Goal: Navigation & Orientation: Find specific page/section

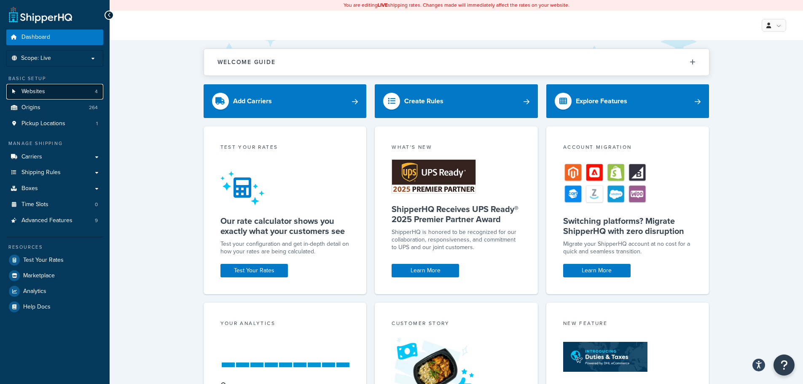
click at [55, 95] on link "Websites 4" at bounding box center [54, 92] width 97 height 16
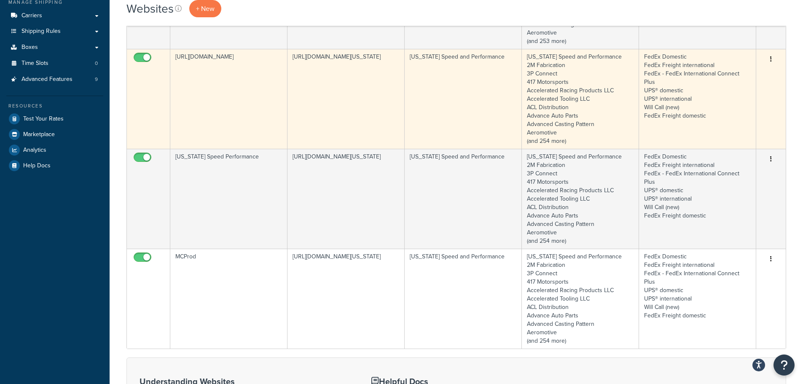
scroll to position [126, 0]
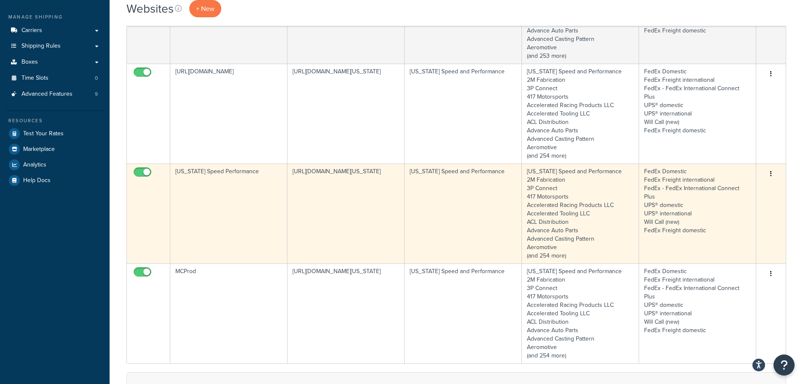
click at [772, 177] on button "button" at bounding box center [771, 173] width 12 height 13
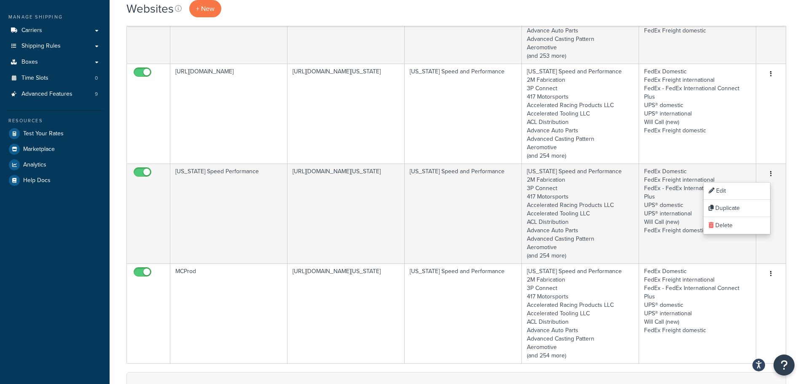
click at [792, 177] on div "Websites + New Contact Us Send Us A Message Contact Information Name * Email * …" at bounding box center [456, 227] width 693 height 626
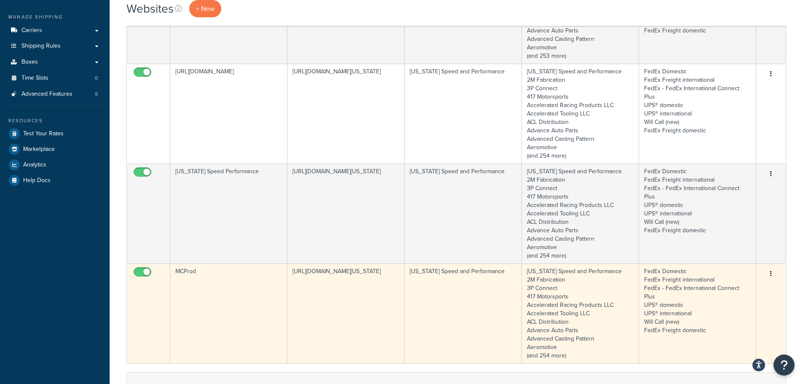
click at [772, 274] on button "button" at bounding box center [771, 273] width 12 height 13
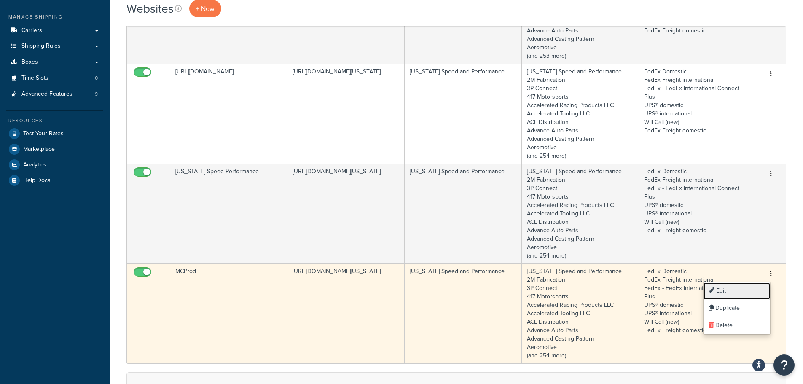
click at [741, 294] on link "Edit" at bounding box center [736, 290] width 67 height 17
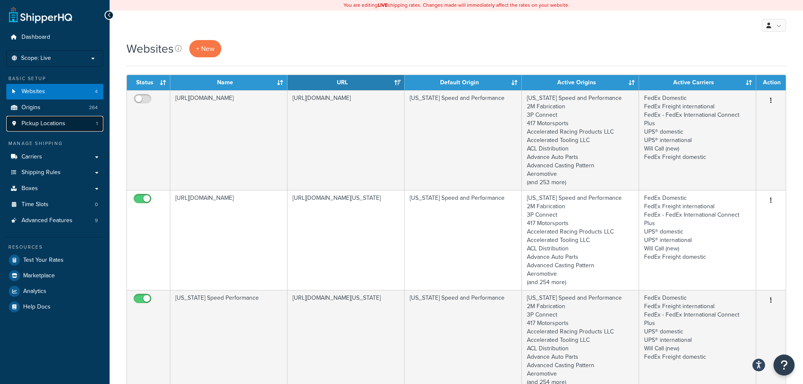
click at [74, 125] on link "Pickup Locations 1" at bounding box center [54, 124] width 97 height 16
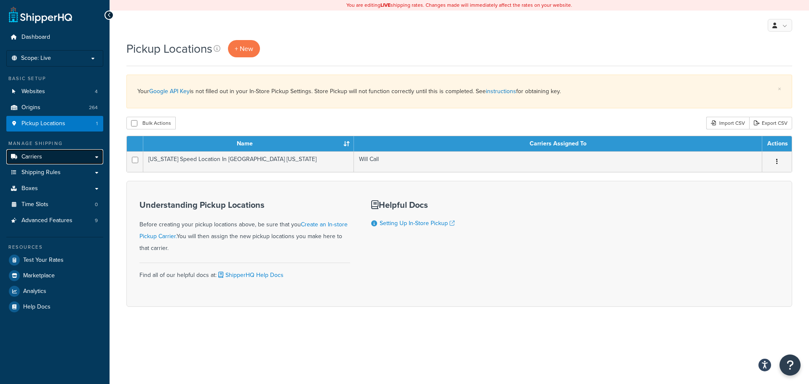
click at [46, 158] on link "Carriers" at bounding box center [54, 157] width 97 height 16
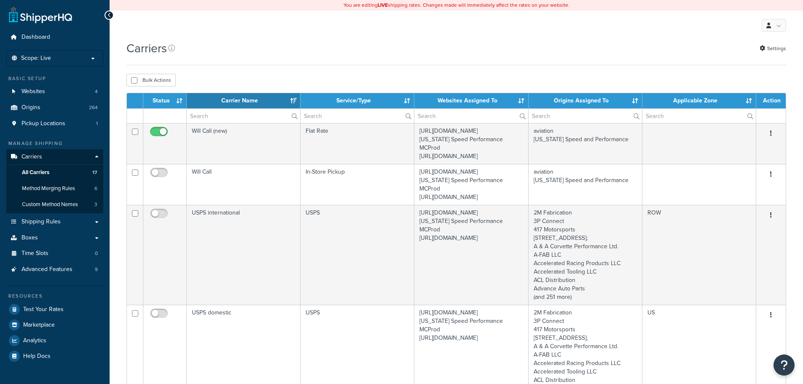
select select "15"
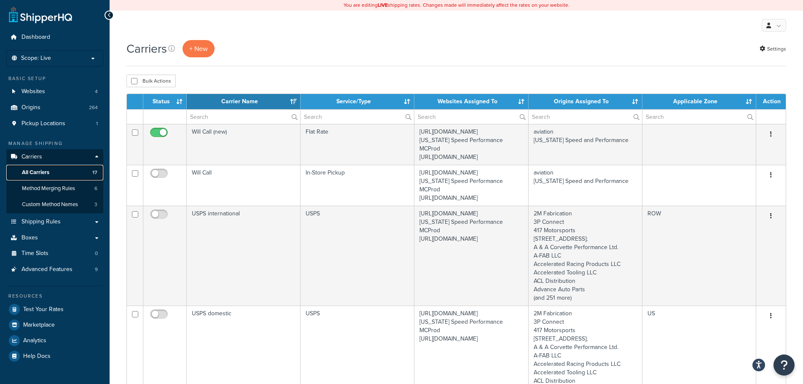
click at [54, 173] on link "All Carriers 17" at bounding box center [54, 173] width 97 height 16
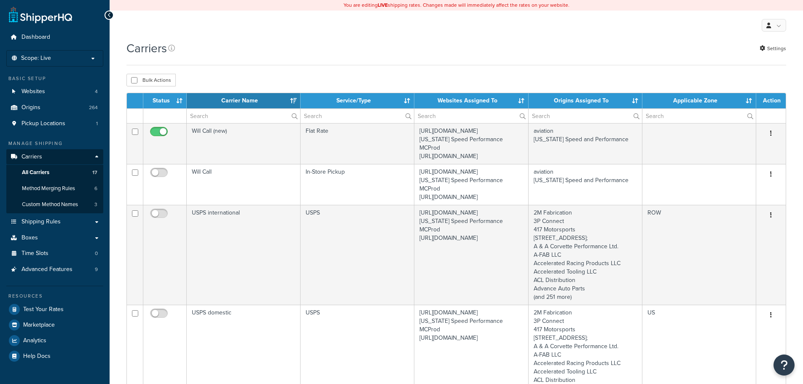
select select "15"
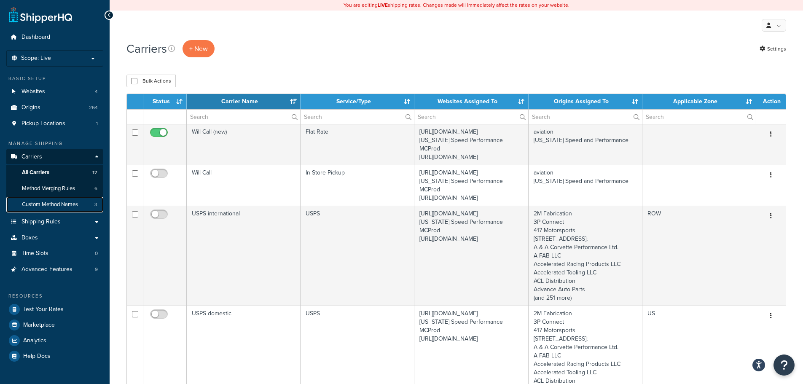
click at [46, 206] on span "Custom Method Names" at bounding box center [50, 204] width 56 height 7
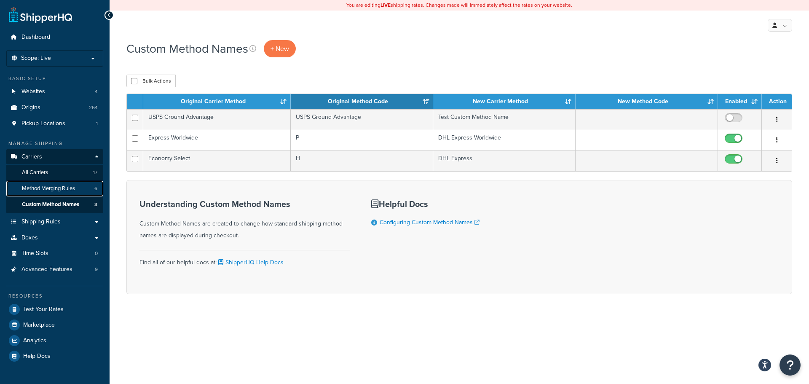
click at [53, 190] on span "Method Merging Rules" at bounding box center [48, 188] width 53 height 7
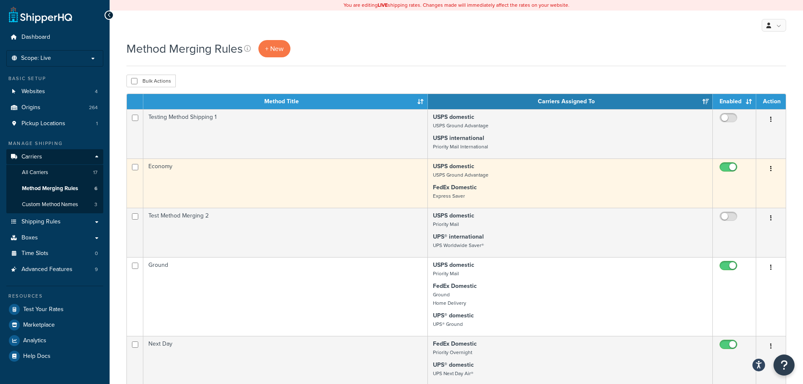
click at [770, 169] on button "button" at bounding box center [771, 168] width 12 height 13
click at [753, 186] on link "Edit" at bounding box center [736, 187] width 67 height 17
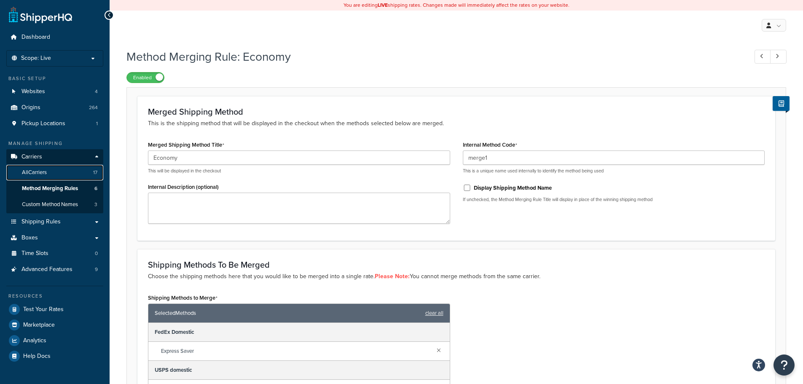
click at [61, 173] on link "All Carriers 17" at bounding box center [54, 173] width 97 height 16
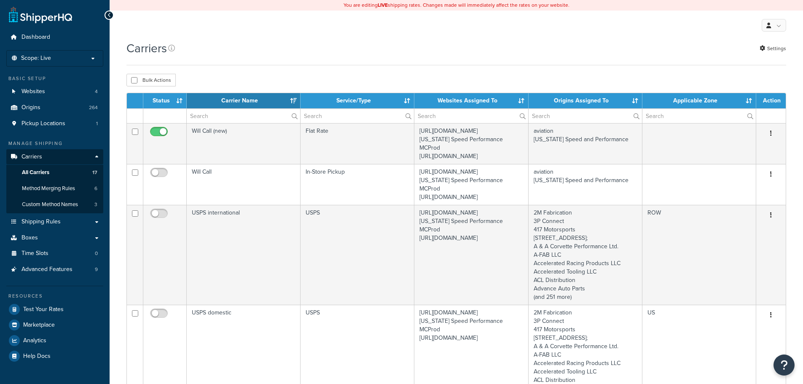
select select "15"
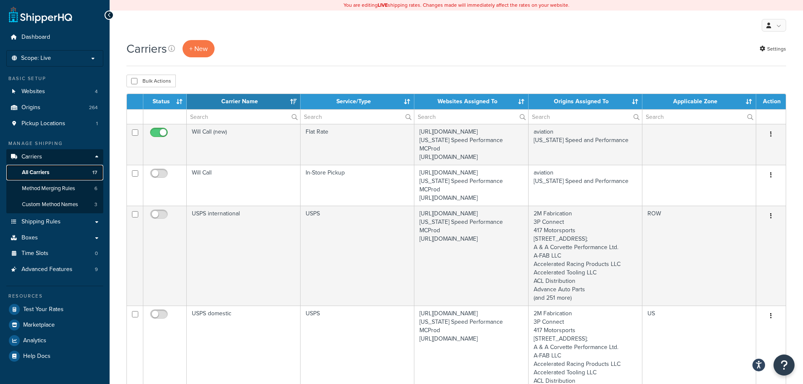
click at [46, 174] on span "All Carriers" at bounding box center [35, 172] width 27 height 7
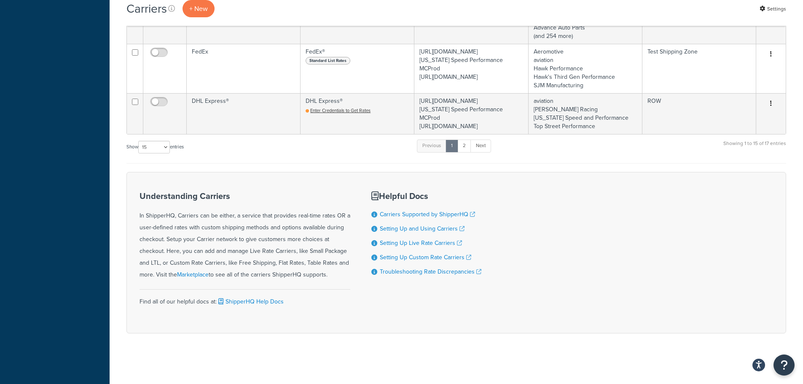
scroll to position [1236, 0]
click at [155, 148] on select "10 15 25 50 100" at bounding box center [154, 147] width 32 height 13
select select "50"
click at [139, 153] on select "10 15 25 50 100" at bounding box center [154, 147] width 32 height 13
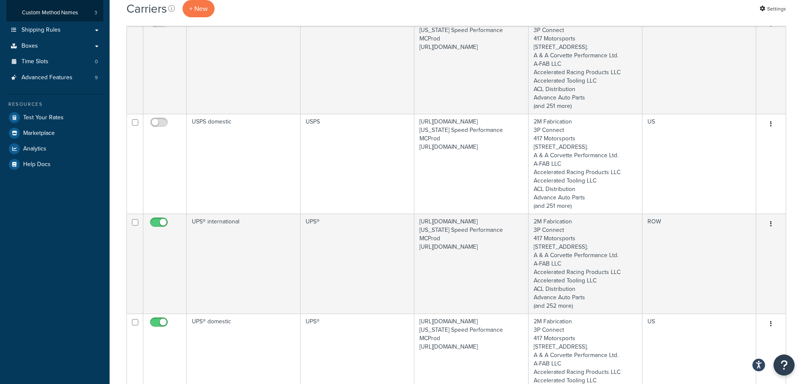
scroll to position [28, 0]
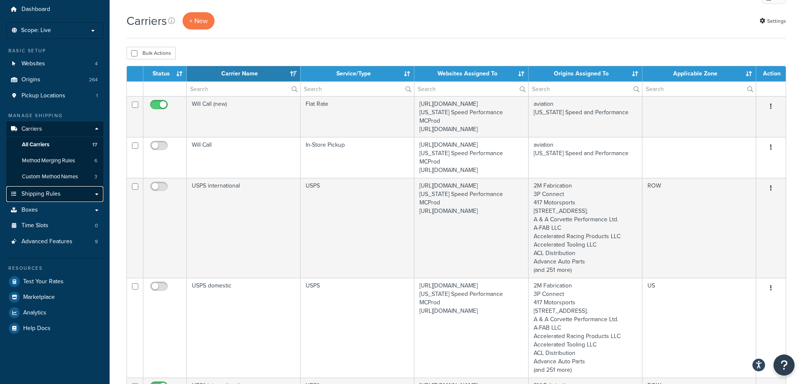
click at [99, 195] on link "Shipping Rules" at bounding box center [54, 194] width 97 height 16
click at [96, 196] on link "Shipping Rules" at bounding box center [54, 194] width 97 height 16
click at [50, 195] on span "Shipping Rules" at bounding box center [40, 193] width 39 height 7
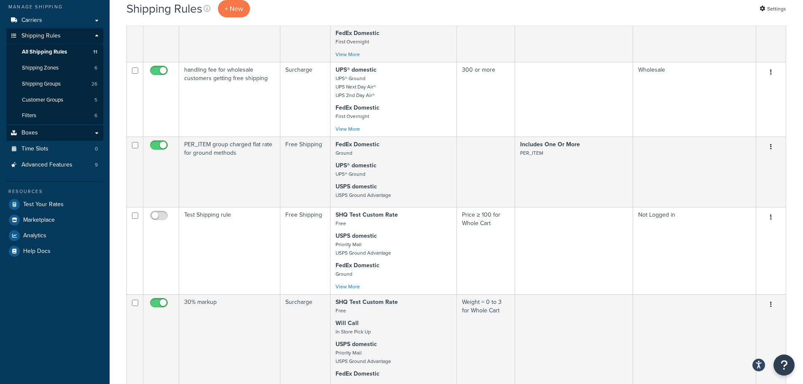
scroll to position [169, 0]
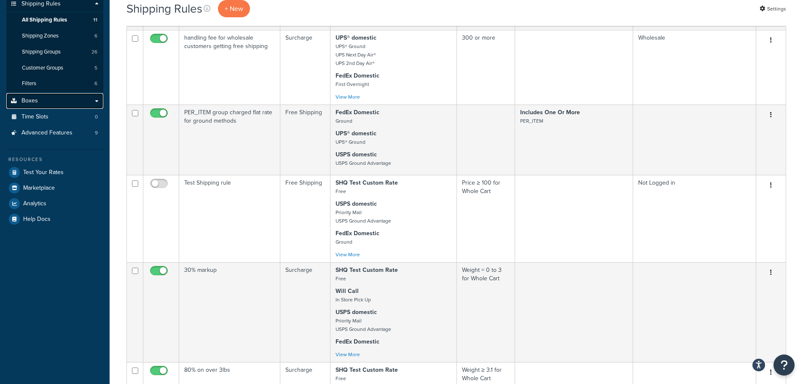
click at [63, 101] on link "Boxes" at bounding box center [54, 101] width 97 height 16
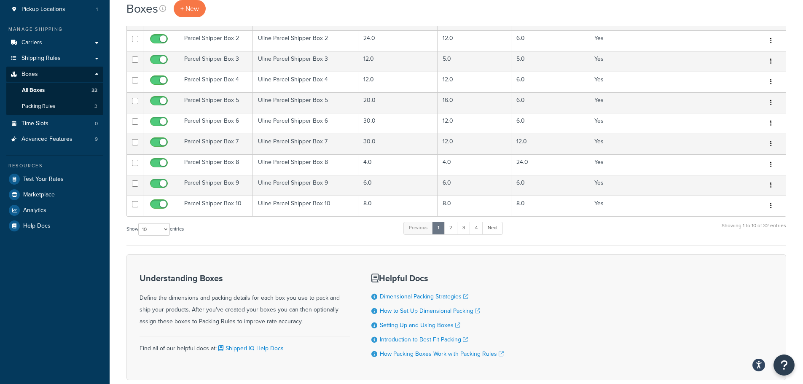
scroll to position [126, 0]
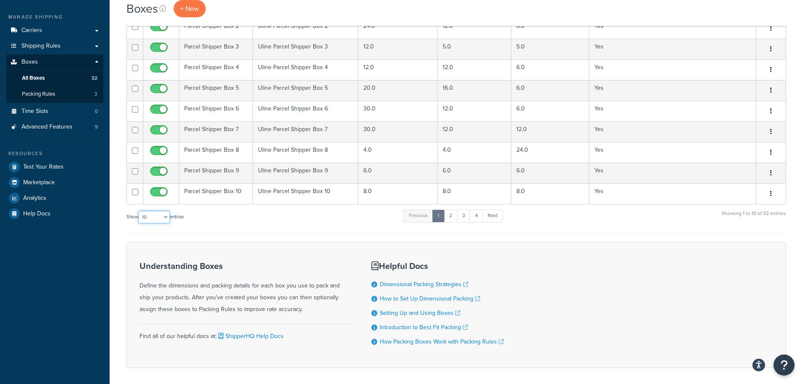
click at [168, 219] on select "10 15 25 50 100 1000" at bounding box center [154, 217] width 32 height 13
select select "1000"
click at [139, 212] on select "10 15 25 50 100 1000" at bounding box center [154, 217] width 32 height 13
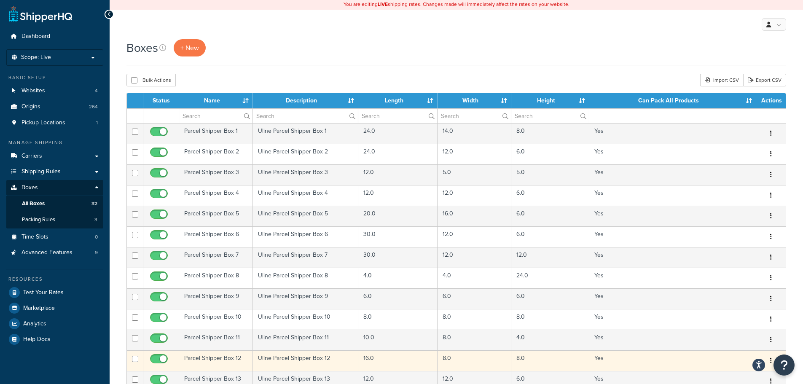
scroll to position [0, 0]
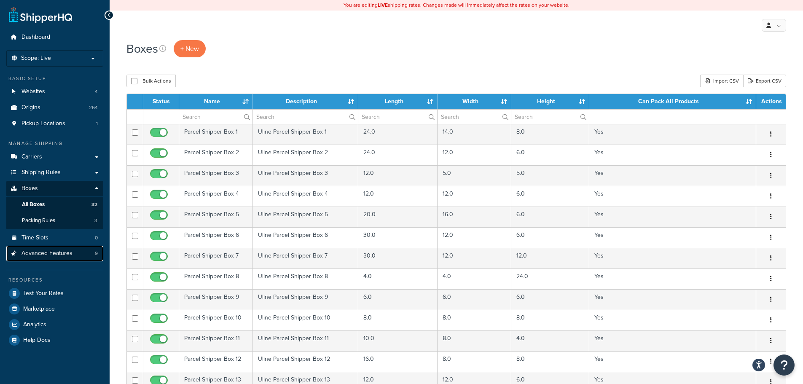
click at [40, 256] on span "Advanced Features" at bounding box center [46, 253] width 51 height 7
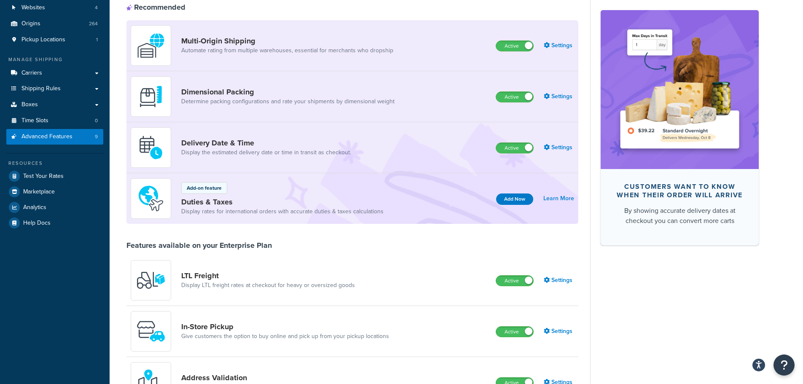
scroll to position [84, 0]
click at [563, 95] on link "Settings" at bounding box center [559, 96] width 30 height 12
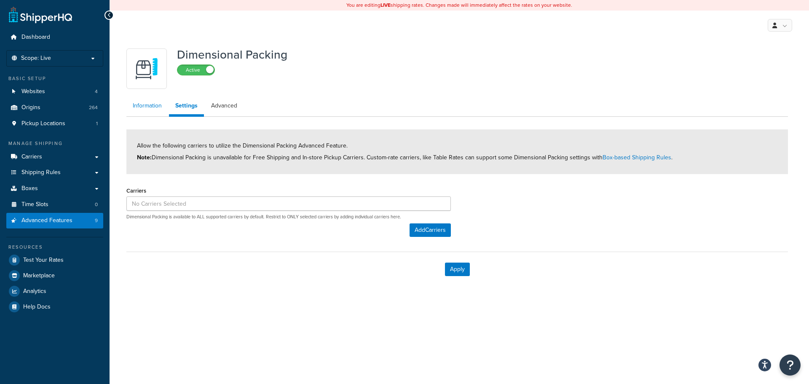
click at [153, 108] on link "Information" at bounding box center [147, 105] width 42 height 17
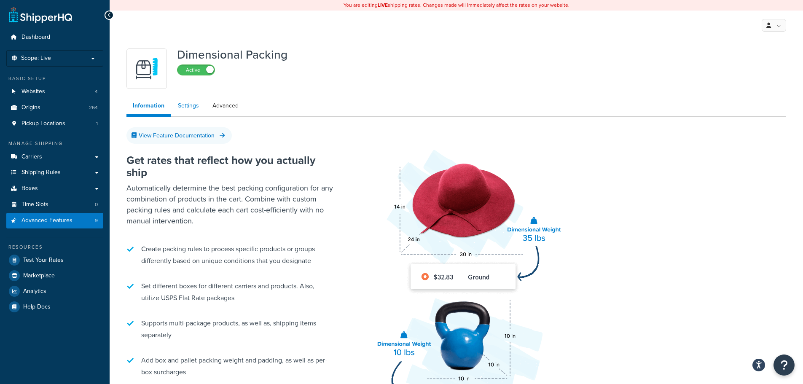
click at [182, 111] on link "Settings" at bounding box center [189, 105] width 34 height 17
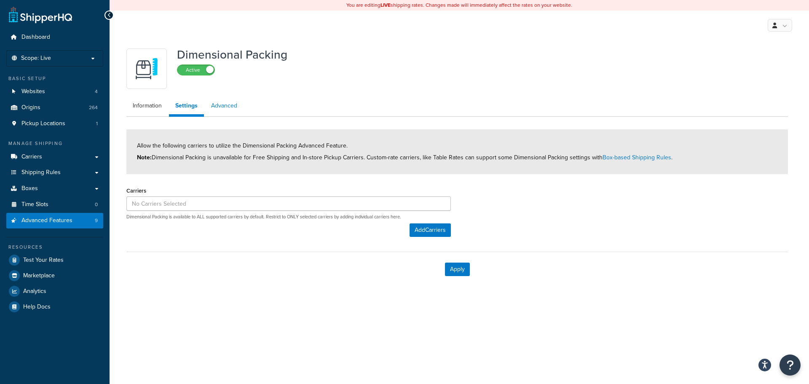
click at [230, 107] on link "Advanced" at bounding box center [224, 105] width 39 height 17
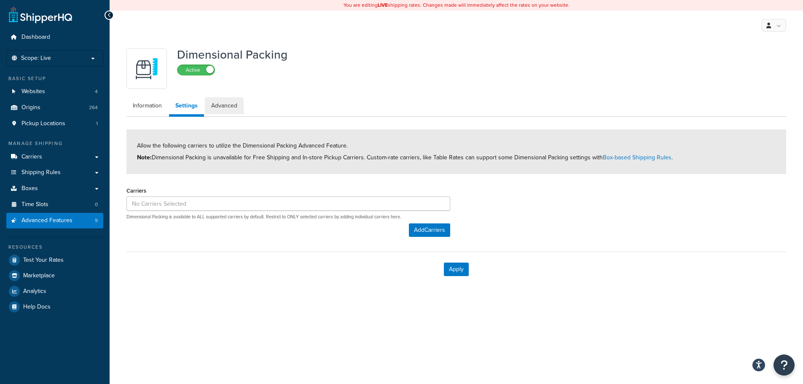
select select "false"
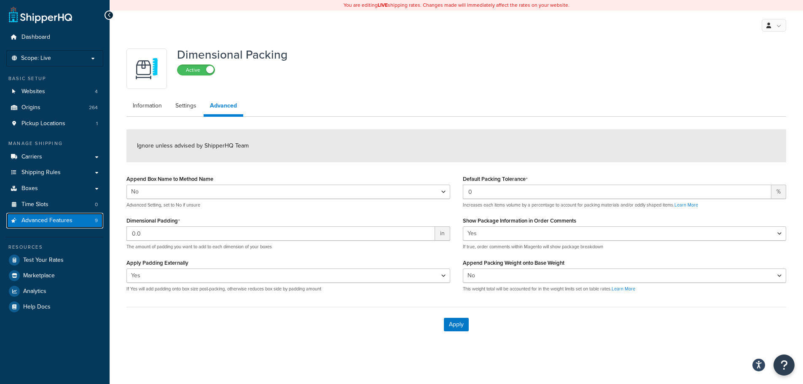
click at [46, 221] on span "Advanced Features" at bounding box center [46, 220] width 51 height 7
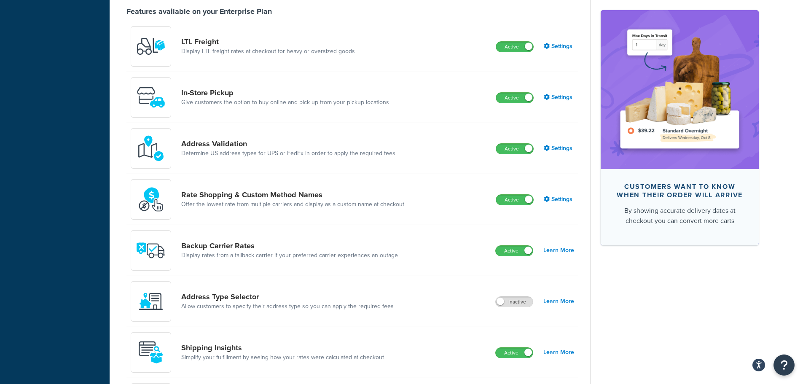
scroll to position [337, 0]
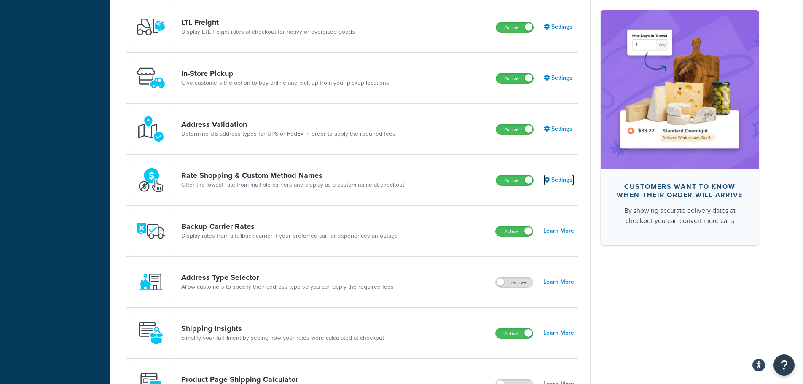
click at [564, 181] on link "Settings" at bounding box center [559, 180] width 30 height 12
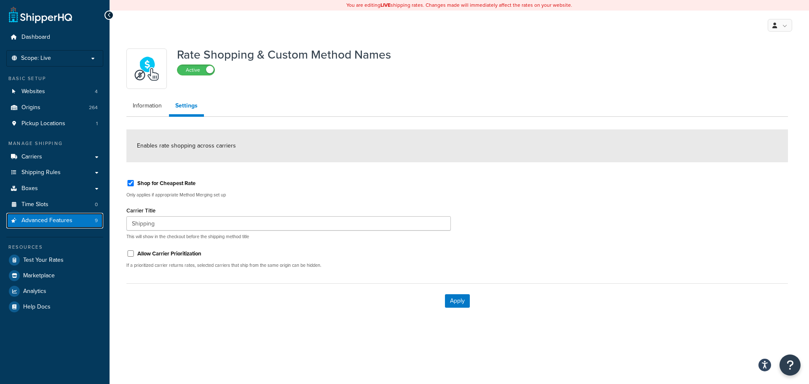
click at [59, 219] on span "Advanced Features" at bounding box center [46, 220] width 51 height 7
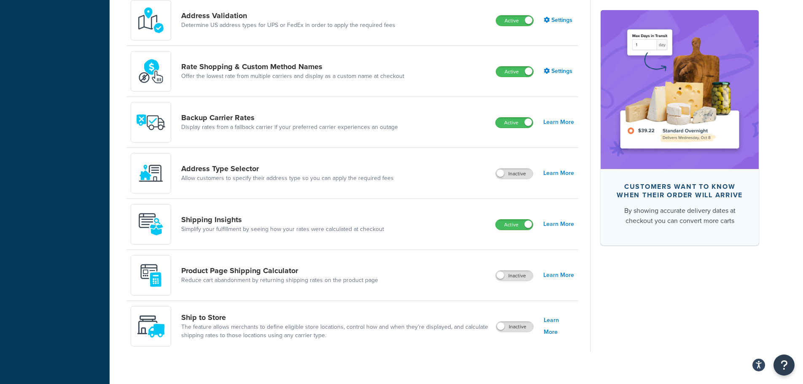
scroll to position [456, 0]
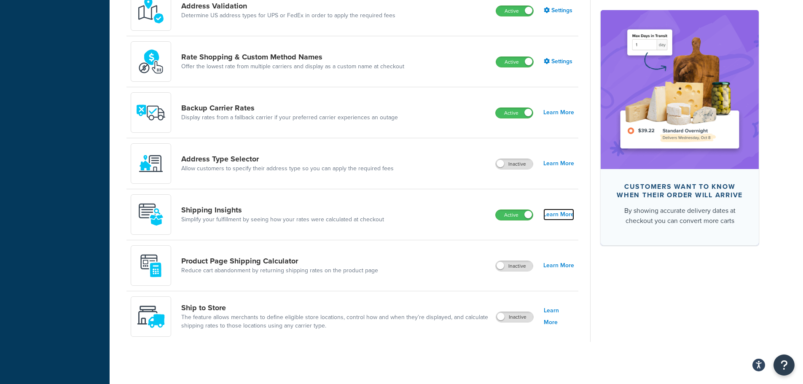
click at [558, 215] on link "Learn More" at bounding box center [558, 215] width 31 height 12
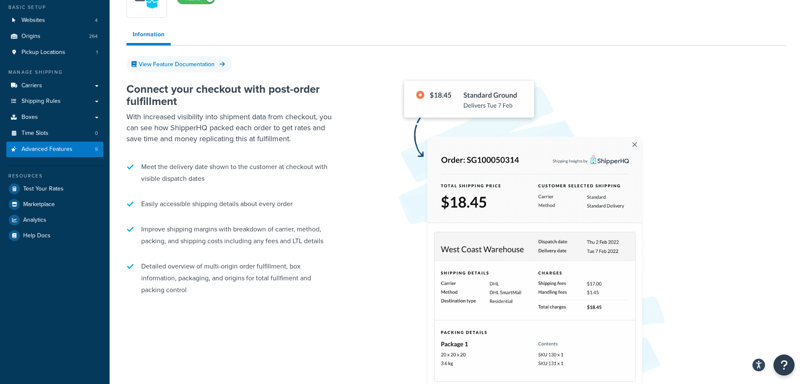
scroll to position [42, 0]
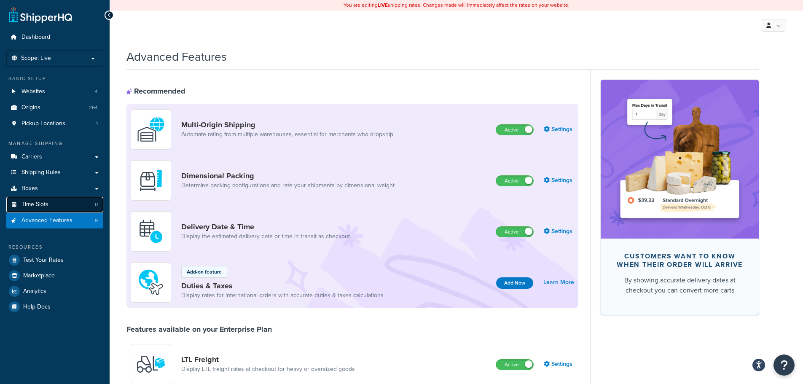
click at [38, 201] on span "Time Slots" at bounding box center [34, 204] width 27 height 7
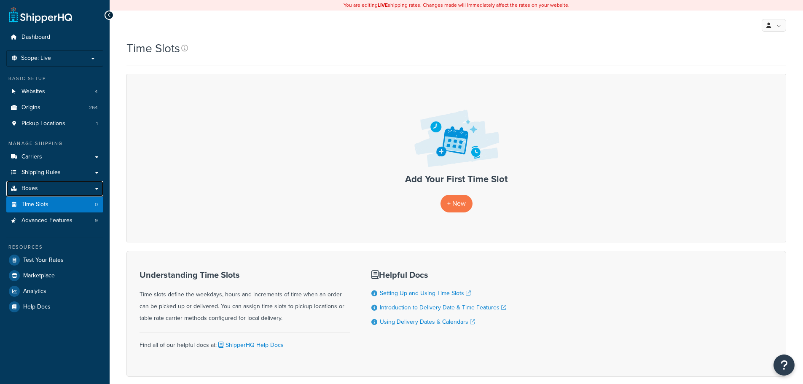
click at [51, 190] on link "Boxes" at bounding box center [54, 189] width 97 height 16
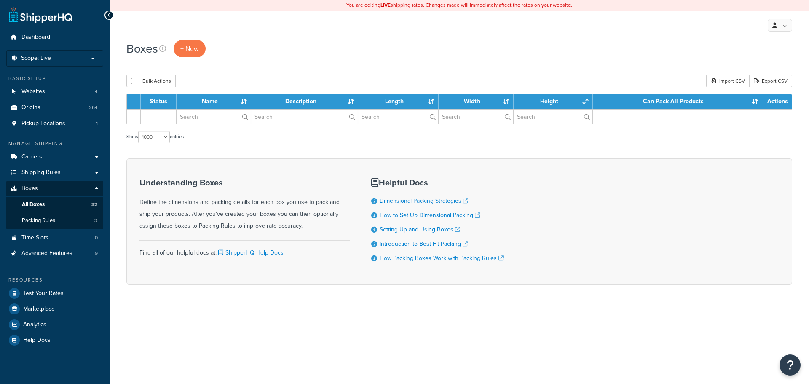
select select "1000"
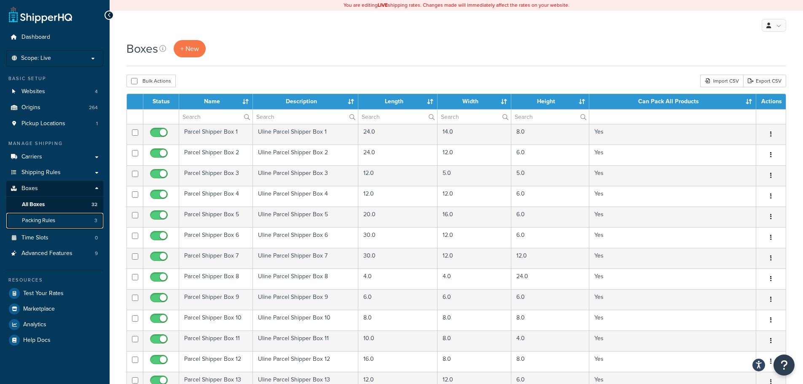
click at [63, 220] on link "Packing Rules 3" at bounding box center [54, 221] width 97 height 16
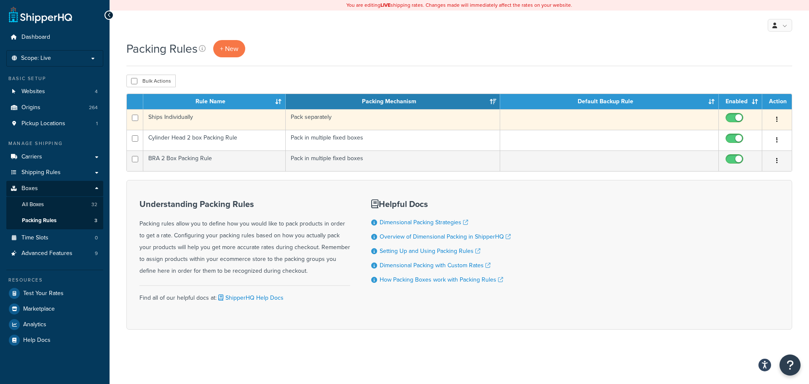
click at [778, 116] on button "button" at bounding box center [777, 119] width 12 height 13
click at [756, 138] on link "Edit" at bounding box center [743, 137] width 67 height 17
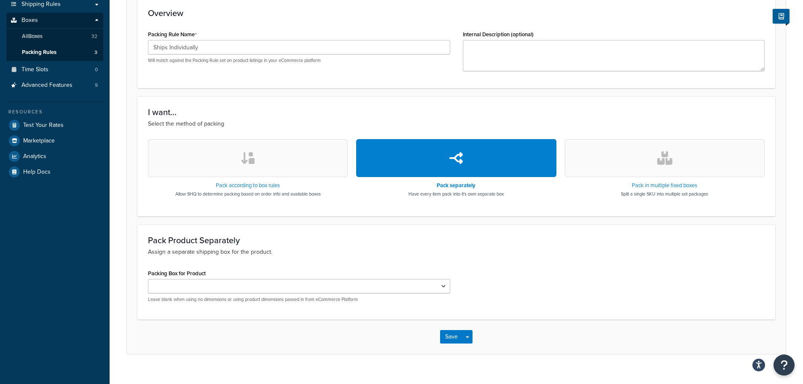
scroll to position [169, 0]
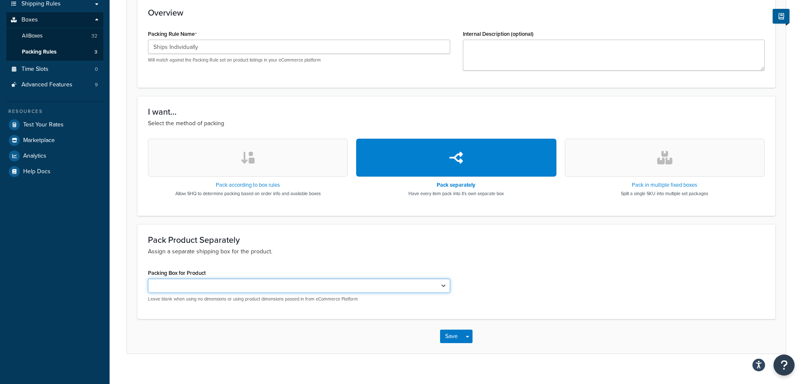
click at [231, 286] on select "Cylinder head (pair) box BRA (PAIR)" at bounding box center [299, 286] width 302 height 14
click at [244, 264] on div "Pack Product Separately Assign a separate shipping box for the product. Packing…" at bounding box center [456, 271] width 638 height 95
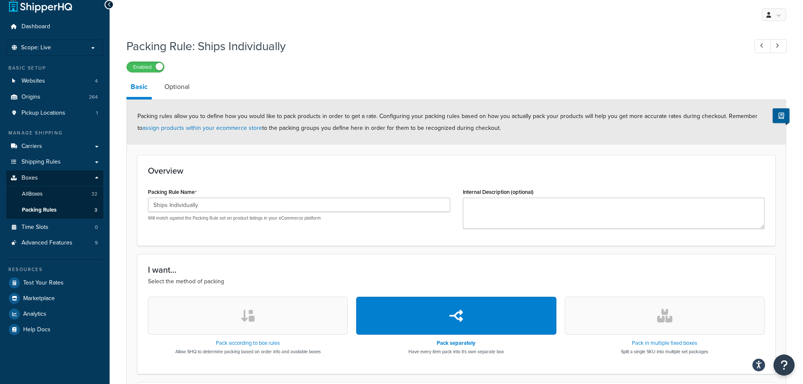
scroll to position [0, 0]
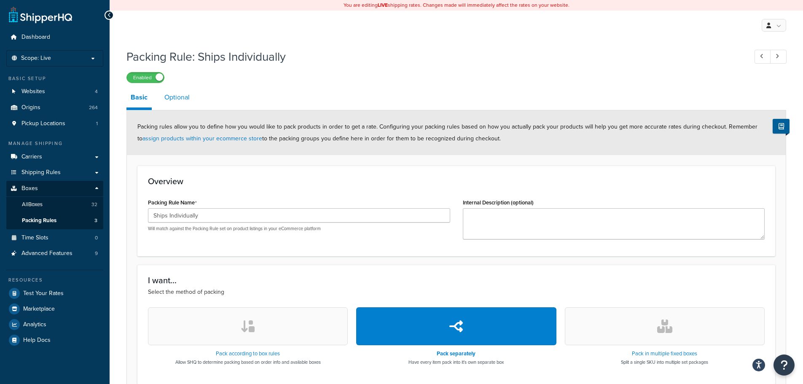
click at [181, 99] on link "Optional" at bounding box center [177, 97] width 34 height 20
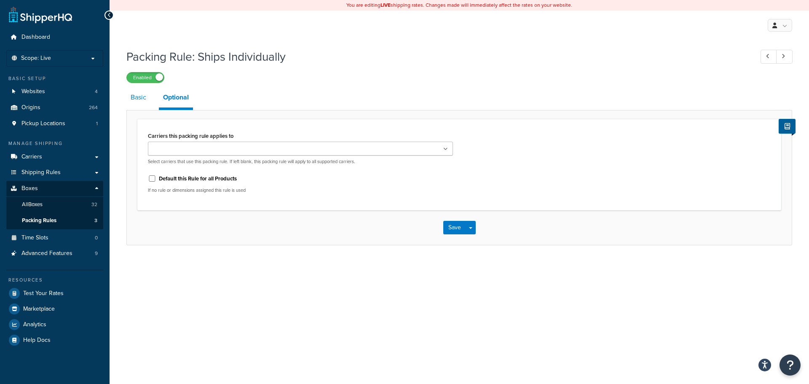
click at [143, 103] on link "Basic" at bounding box center [138, 97] width 24 height 20
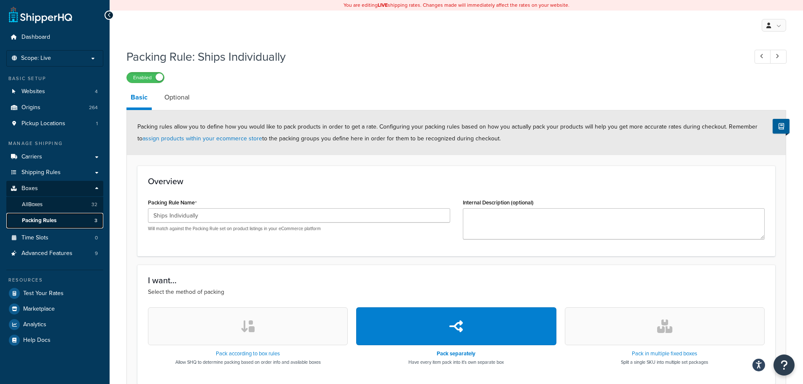
click at [68, 223] on link "Packing Rules 3" at bounding box center [54, 221] width 97 height 16
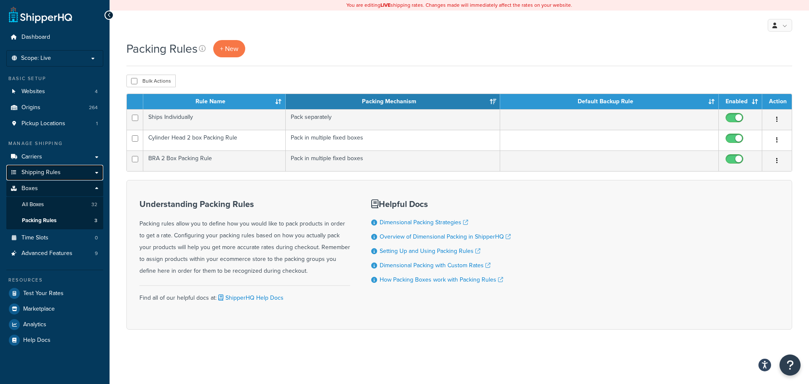
click at [59, 177] on link "Shipping Rules" at bounding box center [54, 173] width 97 height 16
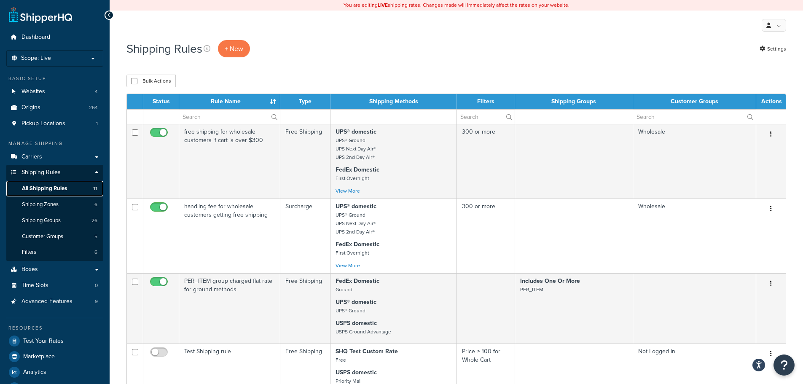
click at [66, 187] on span "All Shipping Rules" at bounding box center [44, 188] width 45 height 7
click at [38, 159] on span "Carriers" at bounding box center [31, 156] width 21 height 7
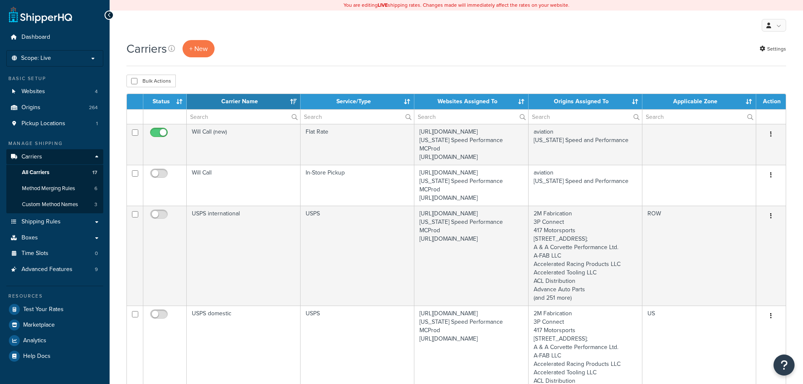
select select "15"
click at [46, 170] on span "All Carriers" at bounding box center [35, 172] width 27 height 7
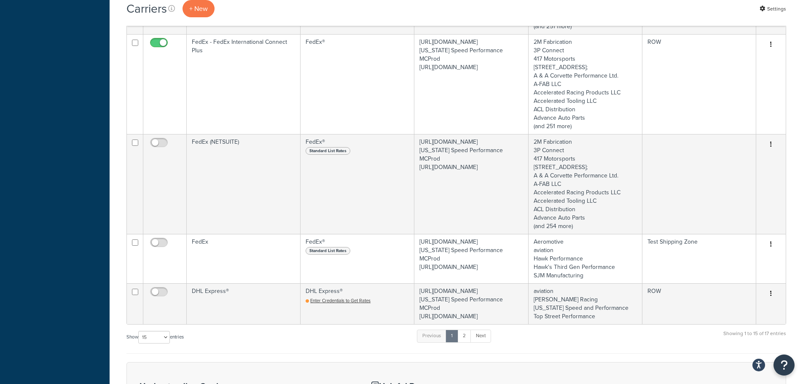
scroll to position [1180, 0]
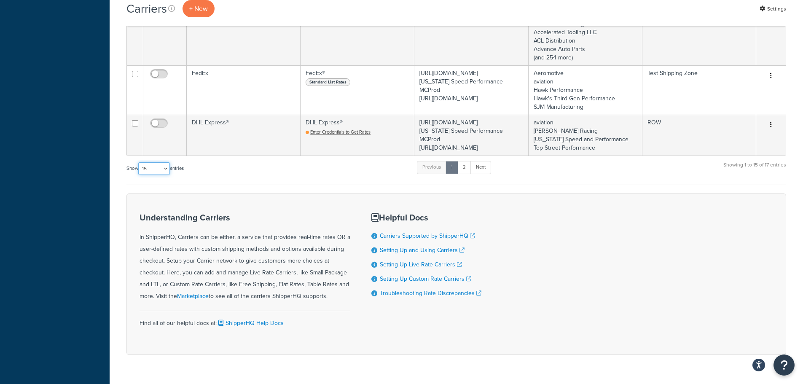
click at [162, 175] on select "10 15 25 50 100" at bounding box center [154, 168] width 32 height 13
select select "25"
click at [139, 175] on select "10 15 25 50 100" at bounding box center [154, 168] width 32 height 13
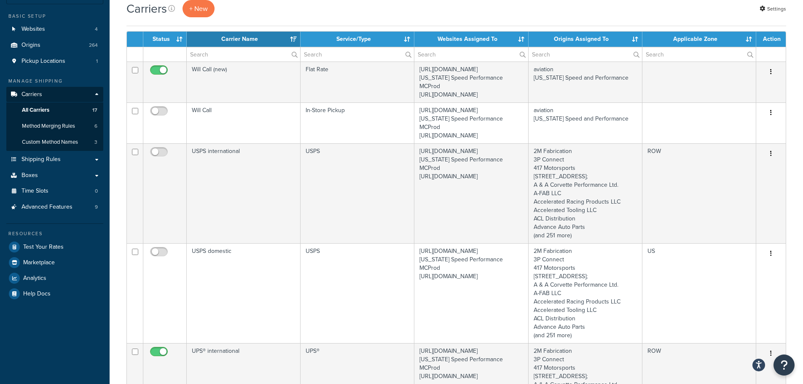
scroll to position [0, 0]
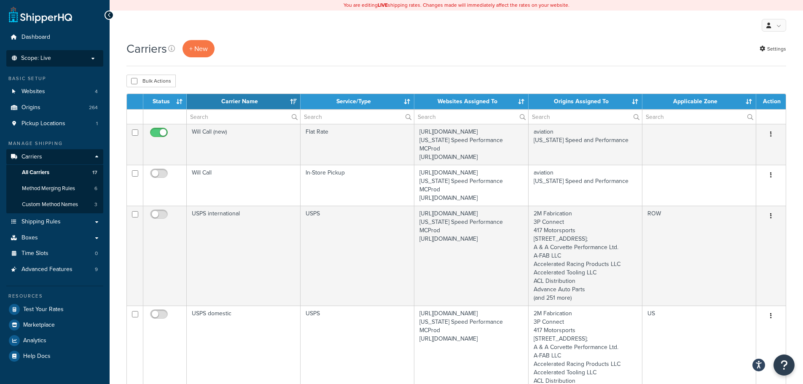
click at [79, 60] on p "Scope: Live" at bounding box center [54, 58] width 89 height 7
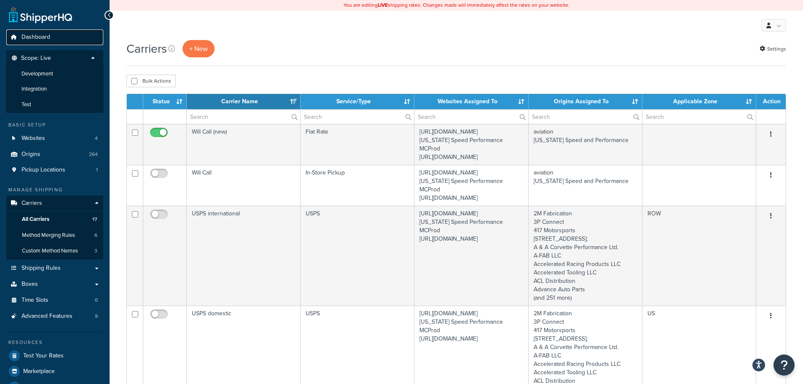
click at [85, 40] on link "Dashboard" at bounding box center [54, 37] width 97 height 16
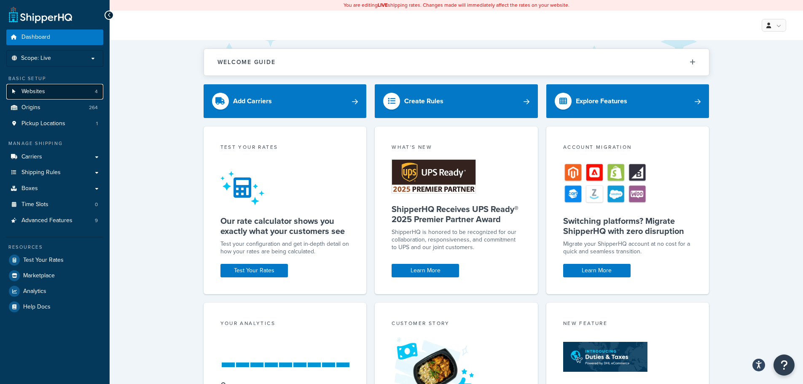
click at [75, 90] on link "Websites 4" at bounding box center [54, 92] width 97 height 16
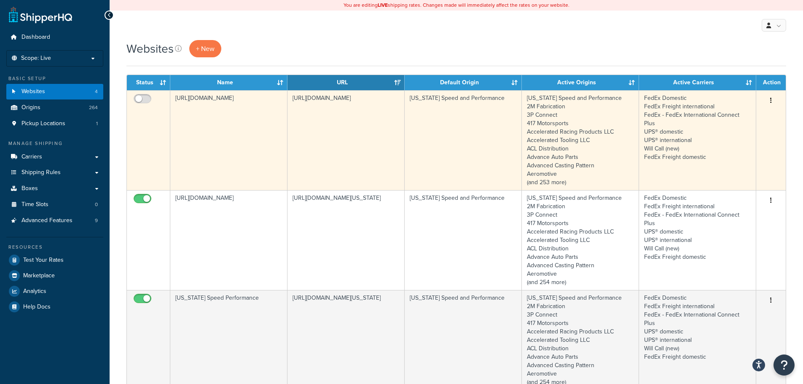
click at [775, 102] on button "button" at bounding box center [771, 100] width 12 height 13
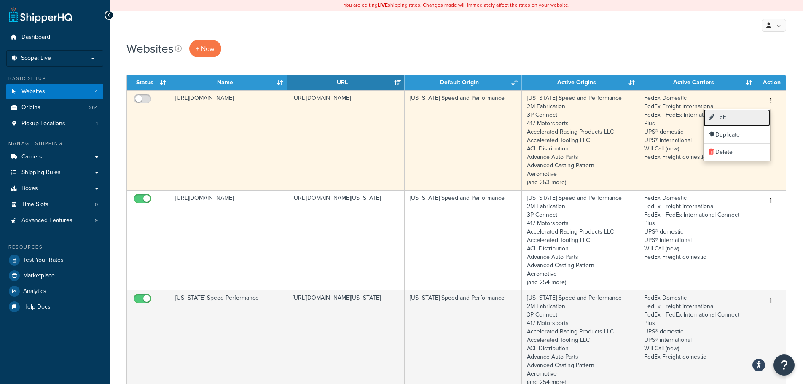
click at [763, 115] on link "Edit" at bounding box center [736, 117] width 67 height 17
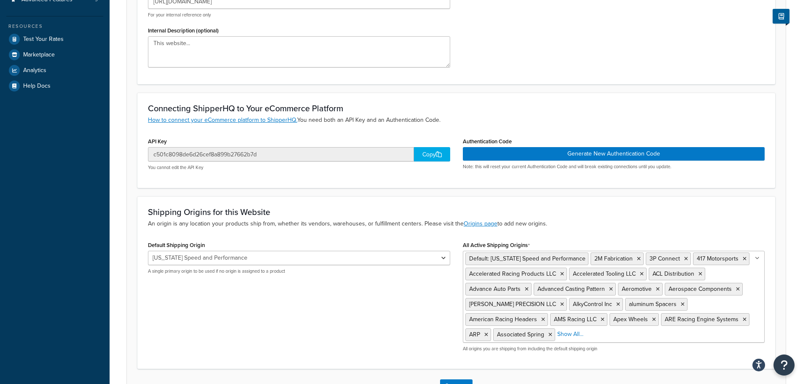
scroll to position [253, 0]
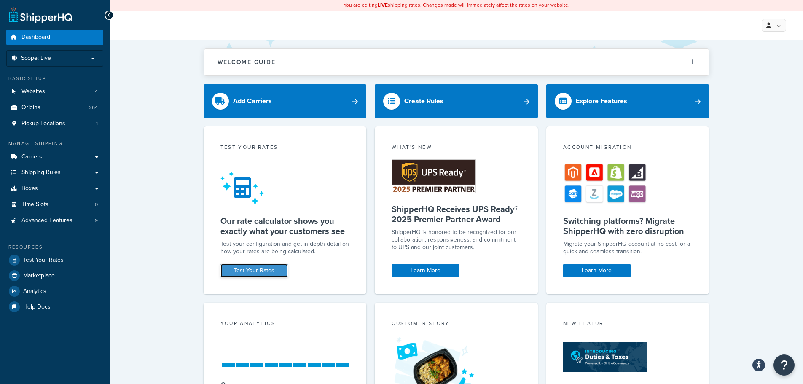
click at [260, 269] on link "Test Your Rates" at bounding box center [253, 270] width 67 height 13
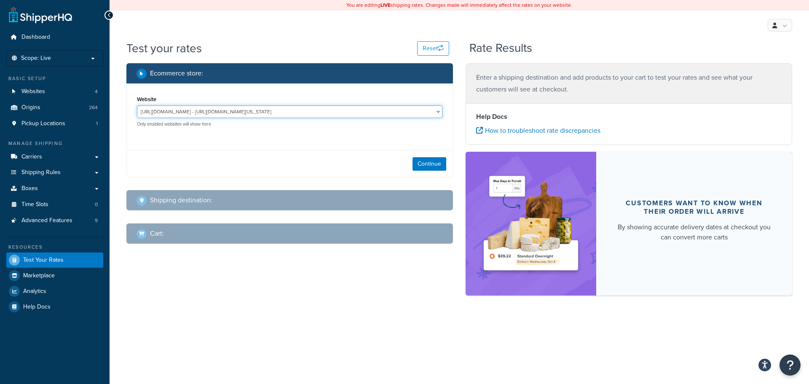
click at [312, 118] on select "[URL][DOMAIN_NAME] - [URL][DOMAIN_NAME][US_STATE] MCProd - [URL][DOMAIN_NAME][U…" at bounding box center [290, 111] width 306 height 13
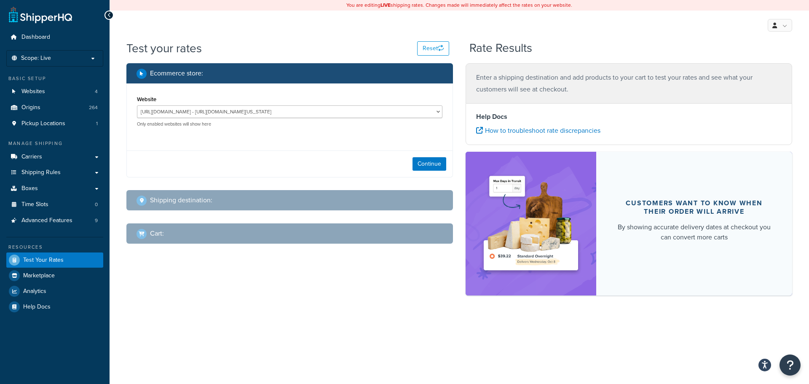
click at [364, 33] on div "My Profile Billing Global Settings Contact Us Logout" at bounding box center [460, 25] width 700 height 29
click at [61, 88] on link "Websites 4" at bounding box center [54, 92] width 97 height 16
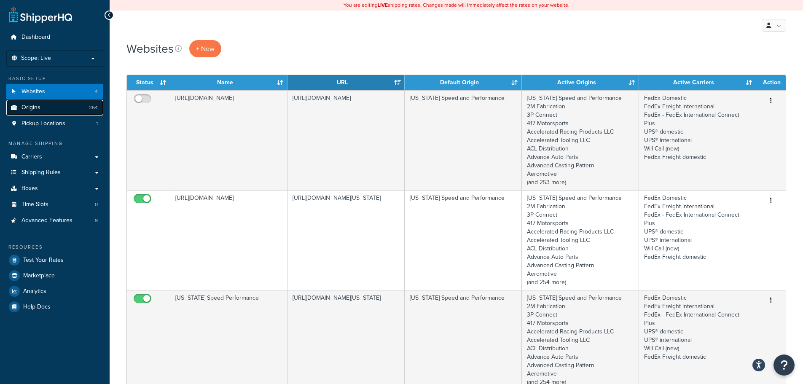
click at [75, 108] on link "Origins 264" at bounding box center [54, 108] width 97 height 16
